Goal: Task Accomplishment & Management: Manage account settings

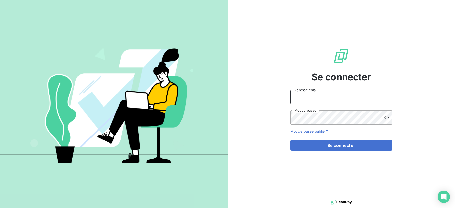
click at [328, 99] on input "Adresse email" at bounding box center [341, 97] width 102 height 14
type input "[EMAIL_ADDRESS][DOMAIN_NAME]"
click at [290, 140] on button "Se connecter" at bounding box center [341, 145] width 102 height 11
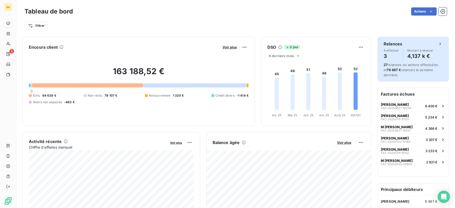
click at [419, 68] on span "27 relances ou actions effectuées et 78 667 € relancés la semaine dernière." at bounding box center [411, 70] width 54 height 14
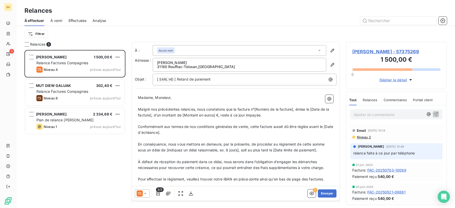
scroll to position [158, 101]
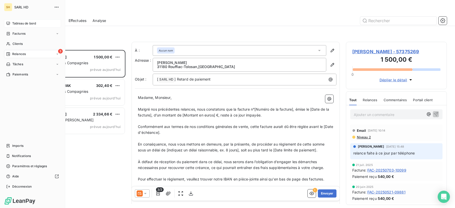
click at [7, 22] on icon at bounding box center [8, 23] width 4 height 3
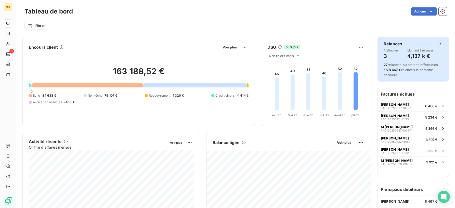
click at [425, 68] on span "27 relances ou actions effectuées et 78 667 € relancés la semaine dernière." at bounding box center [411, 70] width 54 height 14
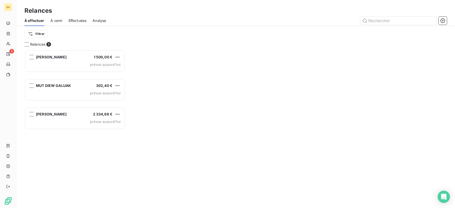
scroll to position [158, 101]
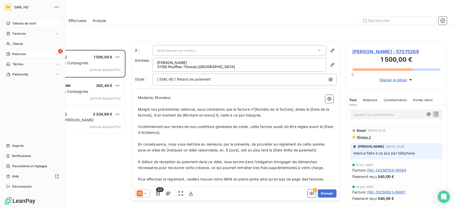
click at [12, 23] on div "Tableau de bord" at bounding box center [32, 23] width 57 height 8
